Goal: Navigation & Orientation: Find specific page/section

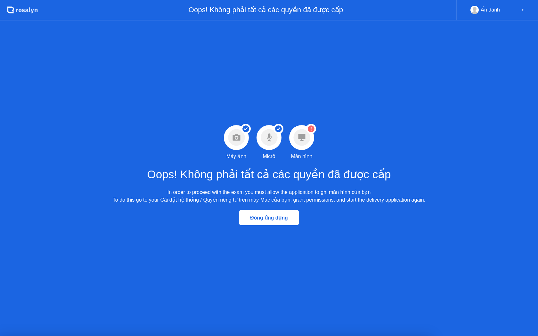
click at [303, 143] on circle at bounding box center [301, 137] width 17 height 17
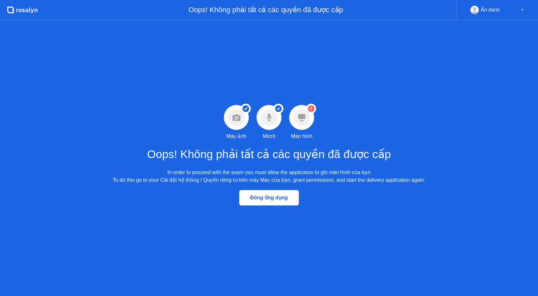
click at [303, 125] on circle at bounding box center [301, 117] width 17 height 17
click at [20, 13] on icon ".st0{fill:#f0f8ff;} .st1{fill:#d4e3ff;} .st2{fill:#b4c2ff;} background" at bounding box center [22, 10] width 31 height 10
click at [513, 15] on div "Ẩn danh ▼" at bounding box center [497, 10] width 82 height 20
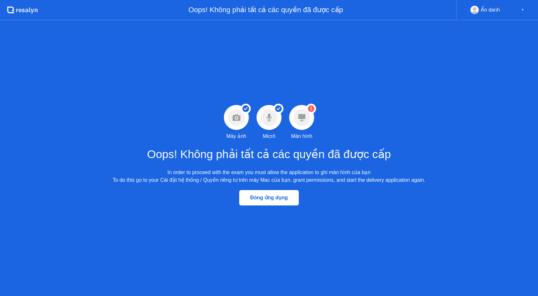
click at [492, 13] on div "Ẩn danh" at bounding box center [490, 10] width 19 height 8
click at [296, 8] on div "Oops! Không phải tất cả các quyền đã được cấp" at bounding box center [247, 10] width 418 height 20
click at [308, 120] on circle at bounding box center [301, 117] width 17 height 17
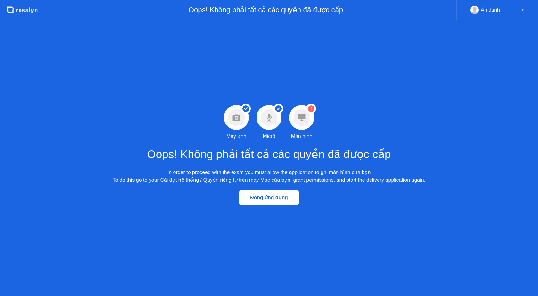
click at [308, 120] on circle at bounding box center [301, 117] width 17 height 17
click at [327, 144] on div "Oops! Không phải tất cả các quyền đã được cấp In order to proceed with the exam…" at bounding box center [269, 162] width 312 height 44
click at [304, 121] on circle at bounding box center [301, 117] width 17 height 17
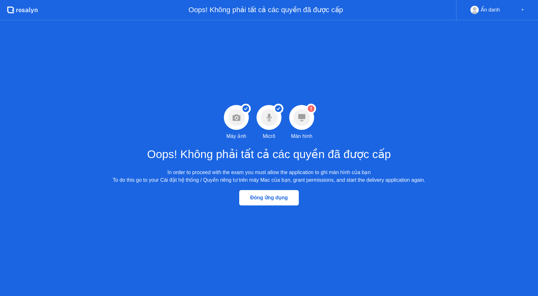
click at [304, 121] on circle at bounding box center [301, 117] width 17 height 17
click at [303, 117] on icon at bounding box center [301, 117] width 7 height 7
click at [299, 121] on circle at bounding box center [301, 117] width 17 height 17
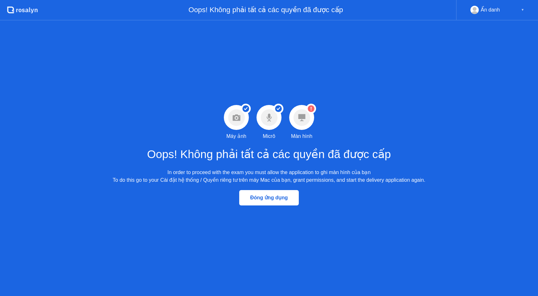
click at [265, 201] on div "Đóng ứng dụng" at bounding box center [269, 198] width 56 height 6
